Goal: Task Accomplishment & Management: Use online tool/utility

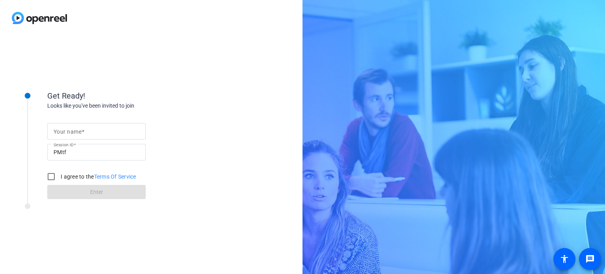
click at [96, 136] on input "Your name" at bounding box center [97, 130] width 86 height 9
type input "[PERSON_NAME]"
click at [52, 176] on input "I agree to the Terms Of Service" at bounding box center [51, 176] width 16 height 16
checkbox input "true"
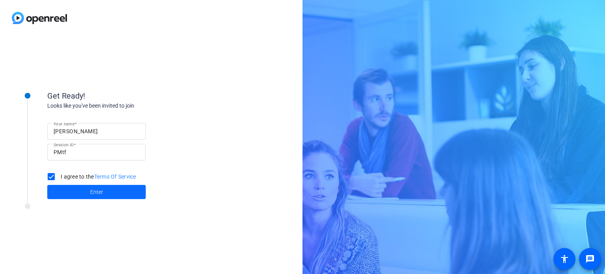
click at [107, 194] on span at bounding box center [96, 191] width 98 height 19
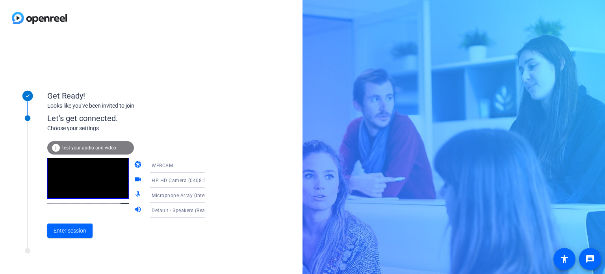
click at [110, 148] on span "Test your audio and video" at bounding box center [88, 148] width 55 height 6
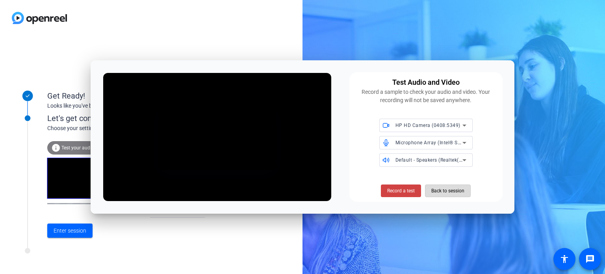
click at [456, 196] on span "Back to session" at bounding box center [447, 190] width 33 height 15
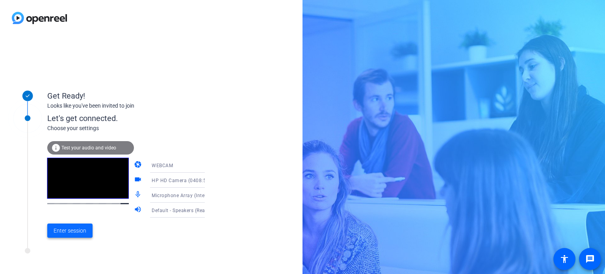
click at [82, 232] on span "Enter session" at bounding box center [70, 230] width 33 height 8
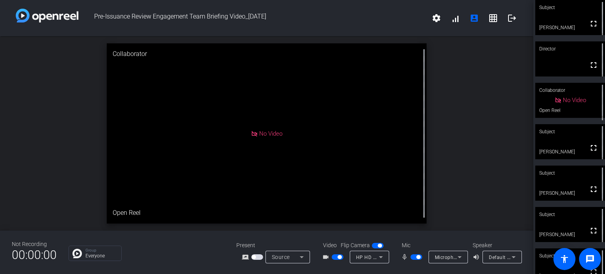
click at [418, 256] on span "button" at bounding box center [418, 257] width 4 height 4
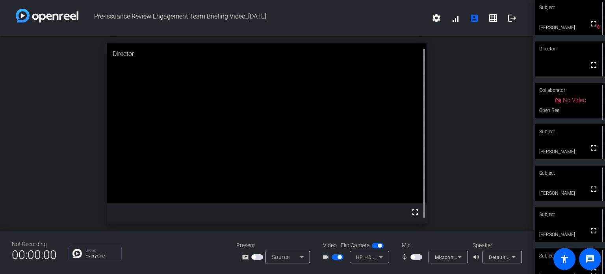
click at [418, 255] on span "button" at bounding box center [416, 257] width 12 height 6
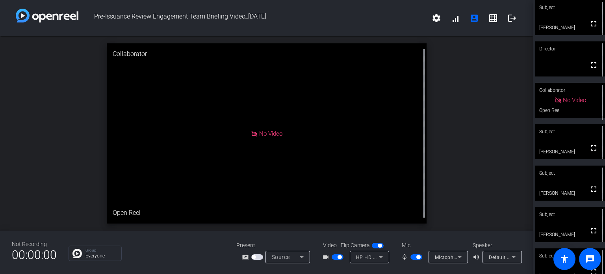
click at [415, 257] on span "button" at bounding box center [416, 257] width 12 height 6
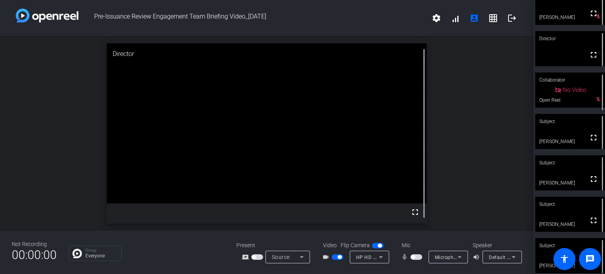
scroll to position [16, 0]
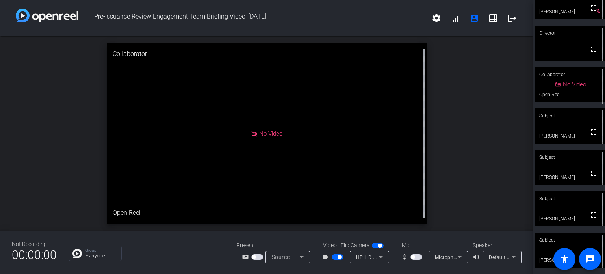
click at [335, 255] on span "button" at bounding box center [337, 257] width 12 height 6
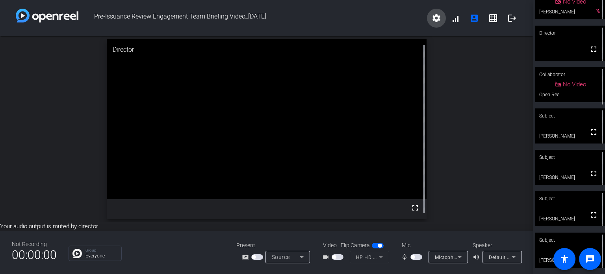
click at [439, 15] on mat-icon "settings" at bounding box center [435, 17] width 9 height 9
click at [455, 22] on div at bounding box center [302, 137] width 605 height 274
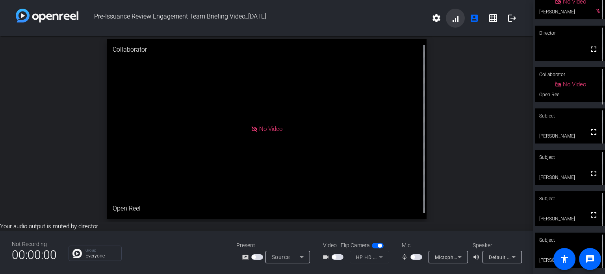
click at [455, 22] on span at bounding box center [455, 18] width 19 height 19
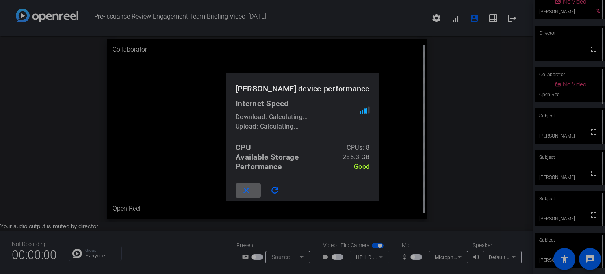
click at [250, 190] on mat-icon "close" at bounding box center [246, 190] width 10 height 10
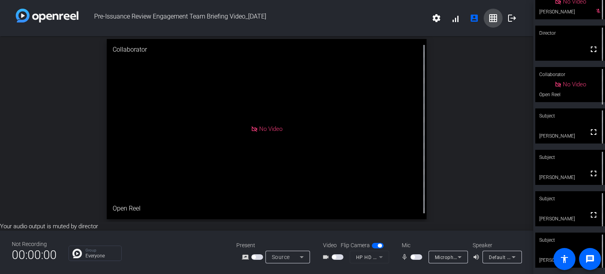
click at [493, 20] on mat-icon "grid_on" at bounding box center [492, 17] width 9 height 9
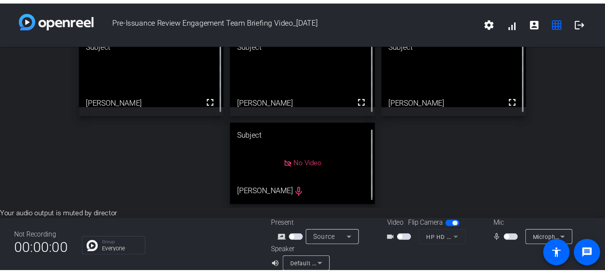
scroll to position [86, 0]
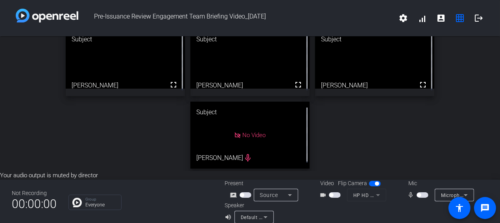
click at [263, 219] on icon at bounding box center [265, 216] width 9 height 9
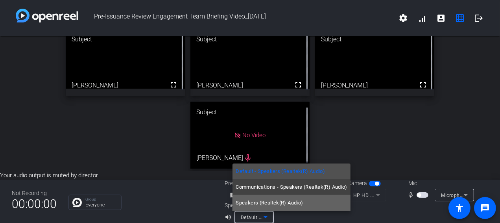
click at [268, 205] on span "Speakers (Realtek(R) Audio)" at bounding box center [269, 202] width 67 height 9
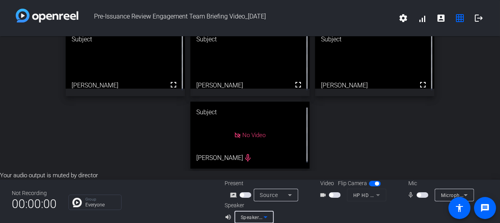
click at [267, 213] on icon at bounding box center [265, 216] width 9 height 9
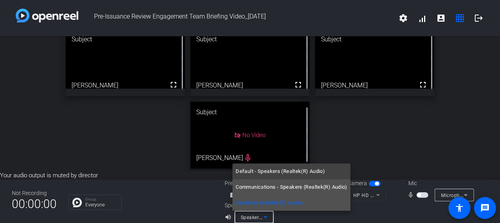
click at [267, 188] on span "Communications - Speakers (Realtek(R) Audio)" at bounding box center [292, 186] width 112 height 9
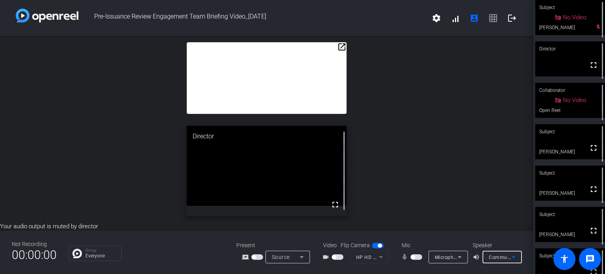
scroll to position [0, 0]
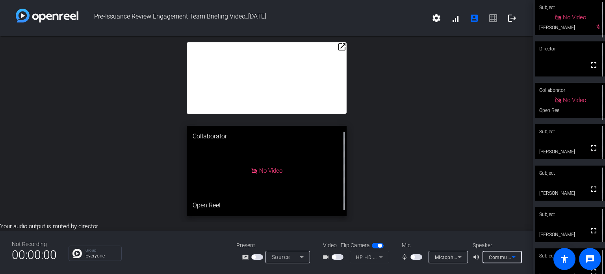
click at [511, 258] on icon at bounding box center [513, 256] width 9 height 9
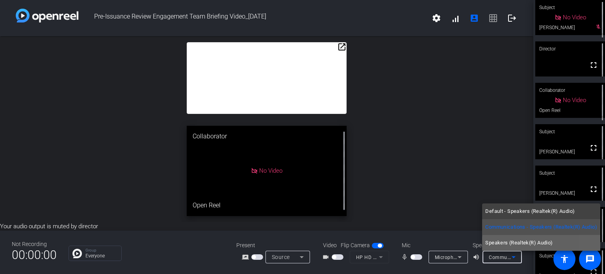
click at [510, 241] on span "Speakers (Realtek(R) Audio)" at bounding box center [518, 242] width 67 height 9
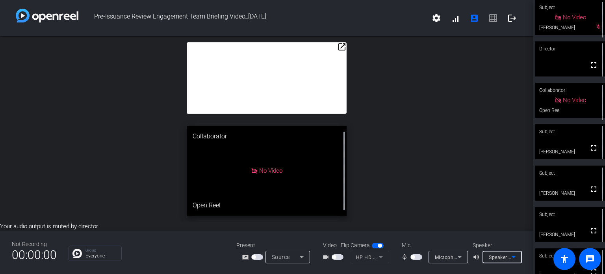
click at [510, 256] on icon at bounding box center [513, 256] width 9 height 9
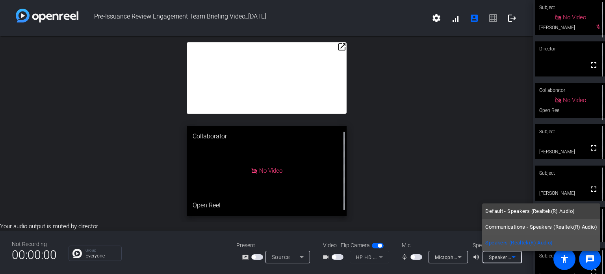
click at [508, 228] on span "Communications - Speakers (Realtek(R) Audio)" at bounding box center [541, 226] width 112 height 9
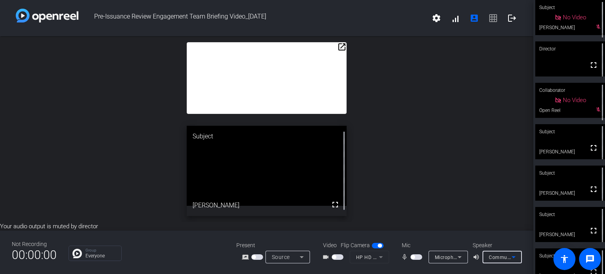
click at [342, 46] on mat-icon "open_in_new" at bounding box center [341, 46] width 9 height 9
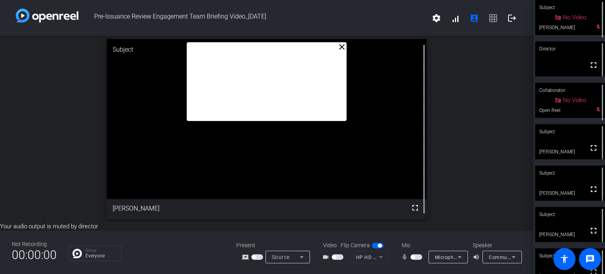
click at [342, 46] on mat-icon "close" at bounding box center [341, 46] width 9 height 9
